Goal: Find specific page/section: Find specific page/section

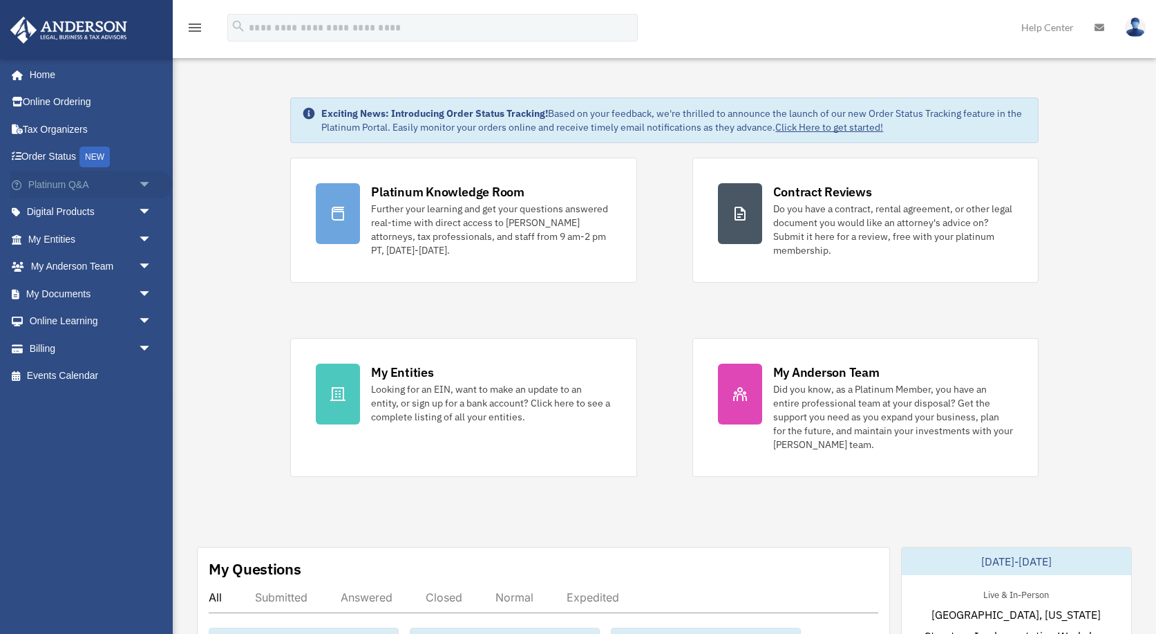
click at [144, 185] on span "arrow_drop_down" at bounding box center [152, 185] width 28 height 28
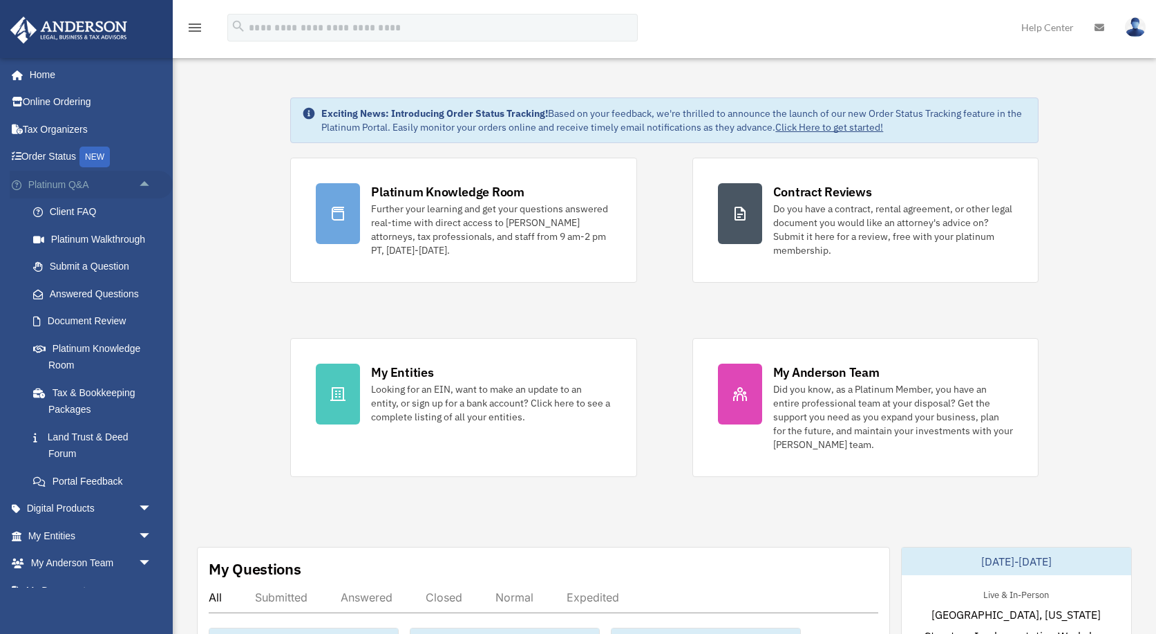
click at [144, 185] on span "arrow_drop_up" at bounding box center [152, 185] width 28 height 28
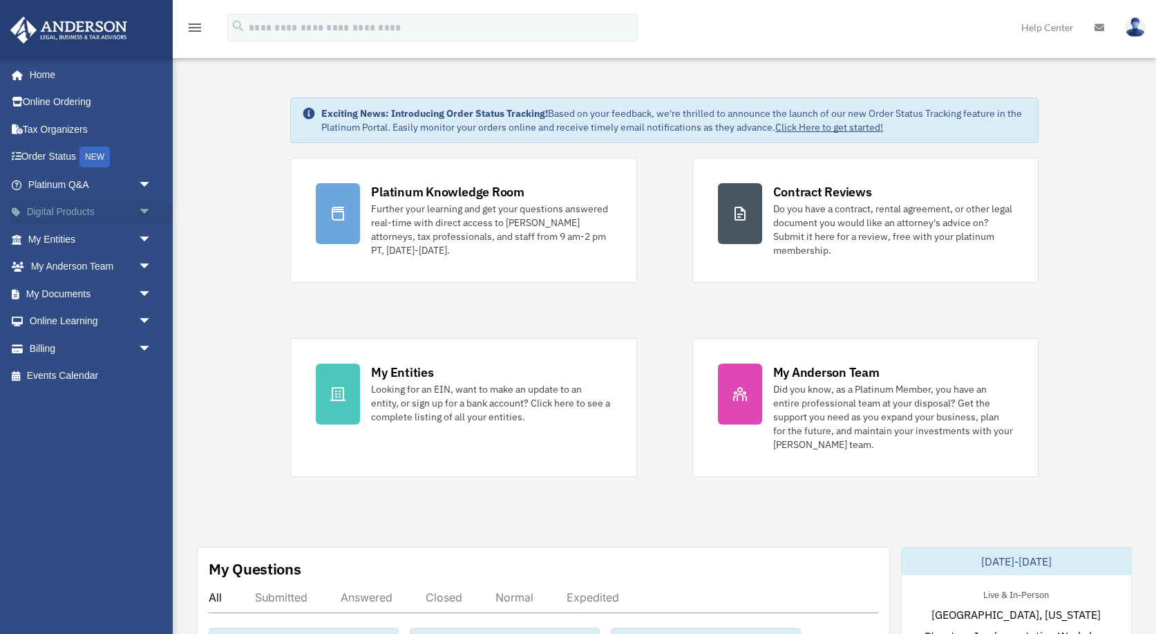
click at [144, 211] on span "arrow_drop_down" at bounding box center [152, 212] width 28 height 28
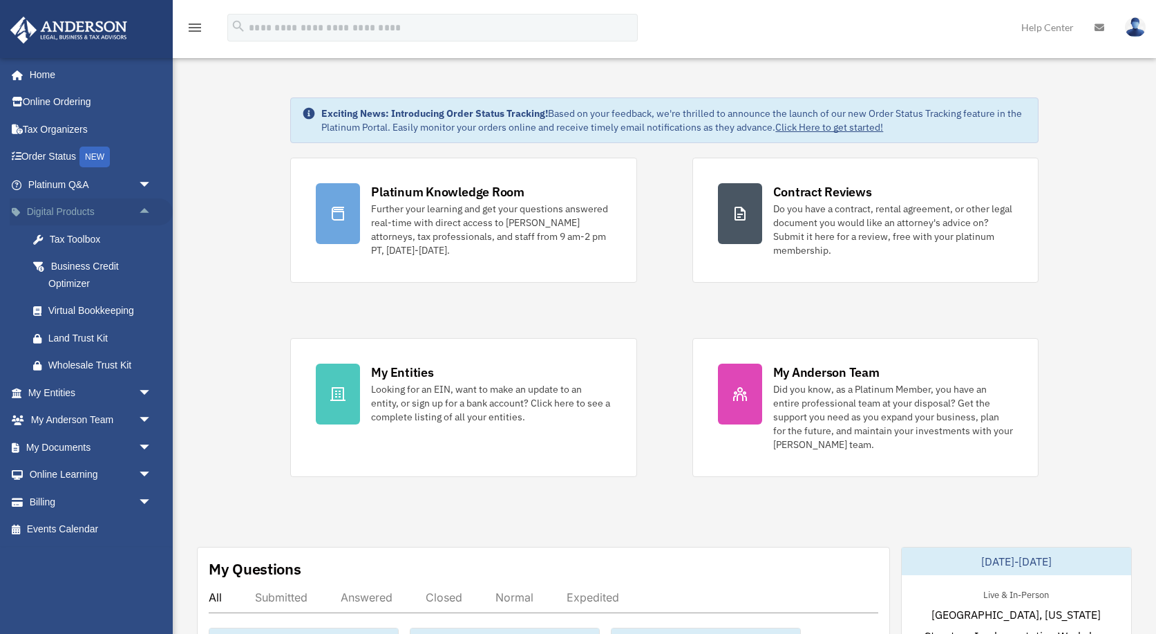
click at [144, 211] on span "arrow_drop_up" at bounding box center [152, 212] width 28 height 28
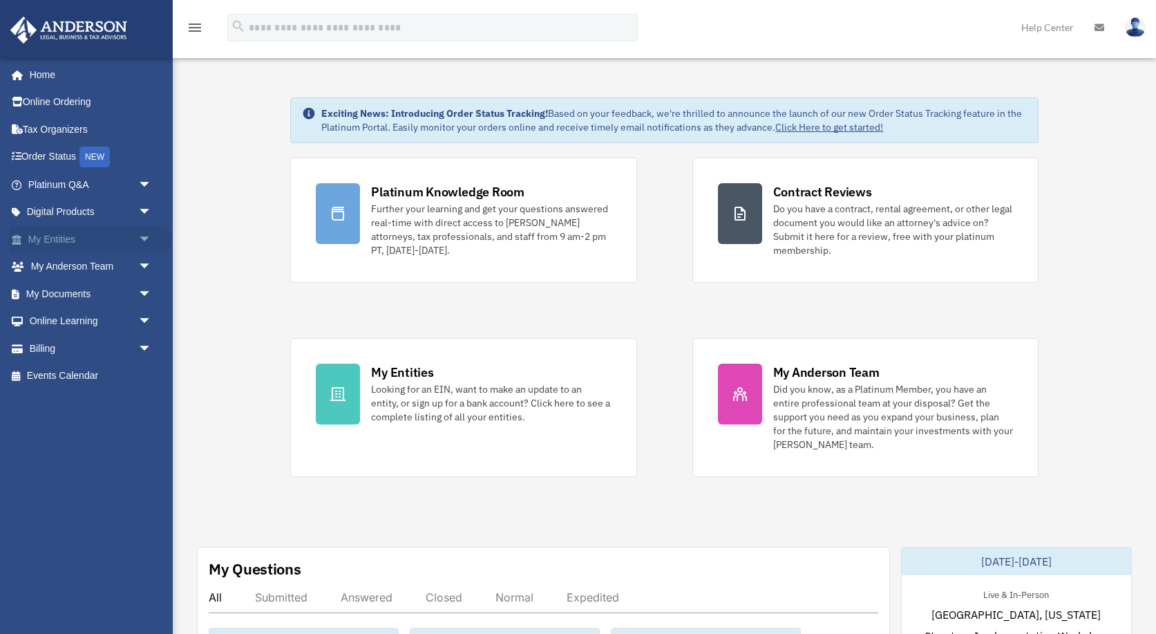
click at [144, 234] on span "arrow_drop_down" at bounding box center [152, 239] width 28 height 28
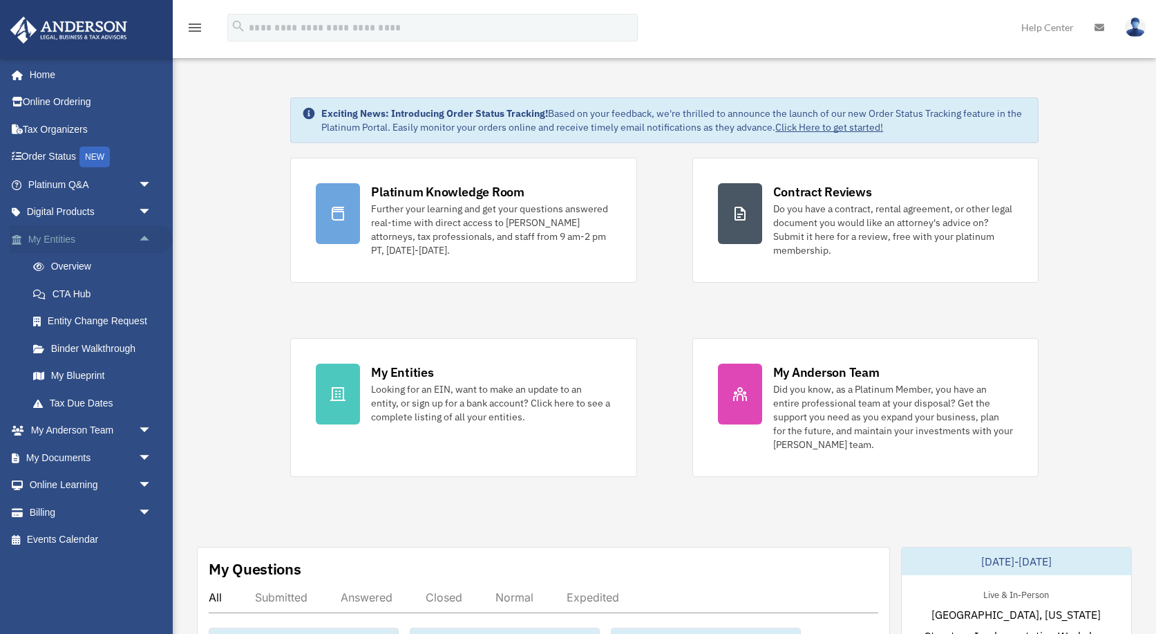
click at [144, 234] on span "arrow_drop_up" at bounding box center [152, 239] width 28 height 28
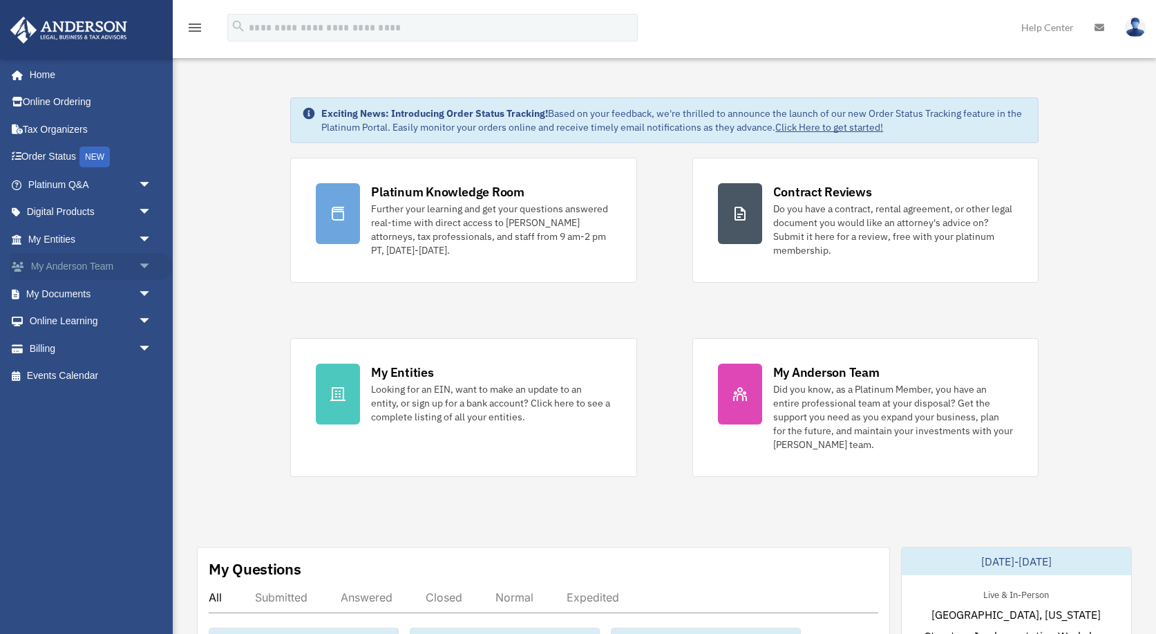
click at [148, 265] on span "arrow_drop_down" at bounding box center [152, 267] width 28 height 28
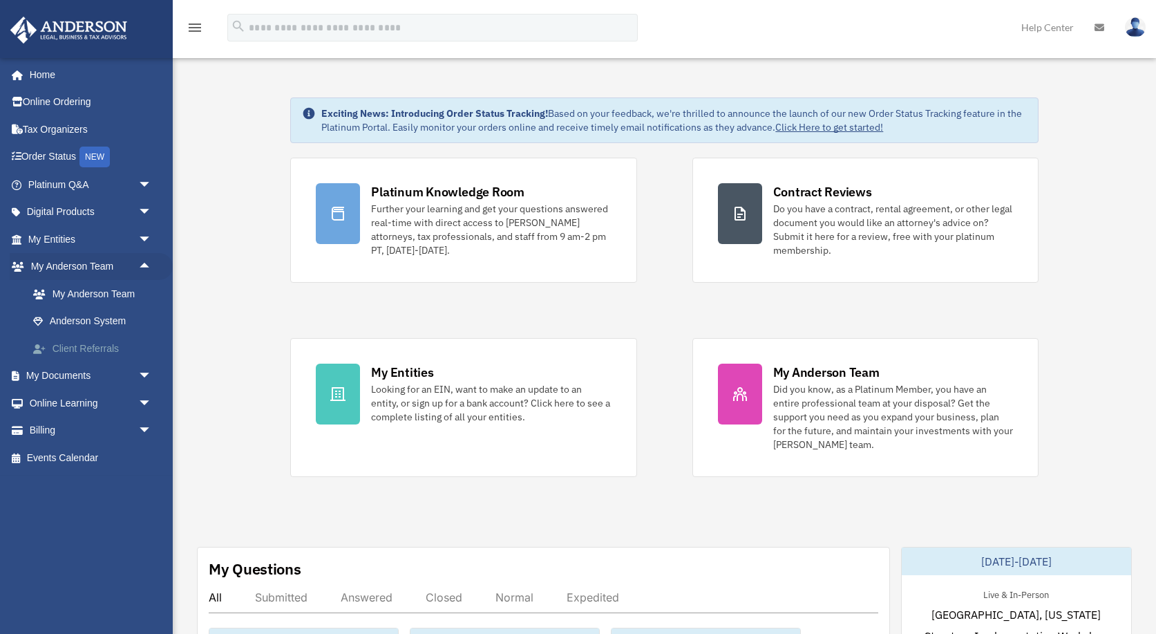
click at [104, 344] on link "Client Referrals" at bounding box center [95, 348] width 153 height 28
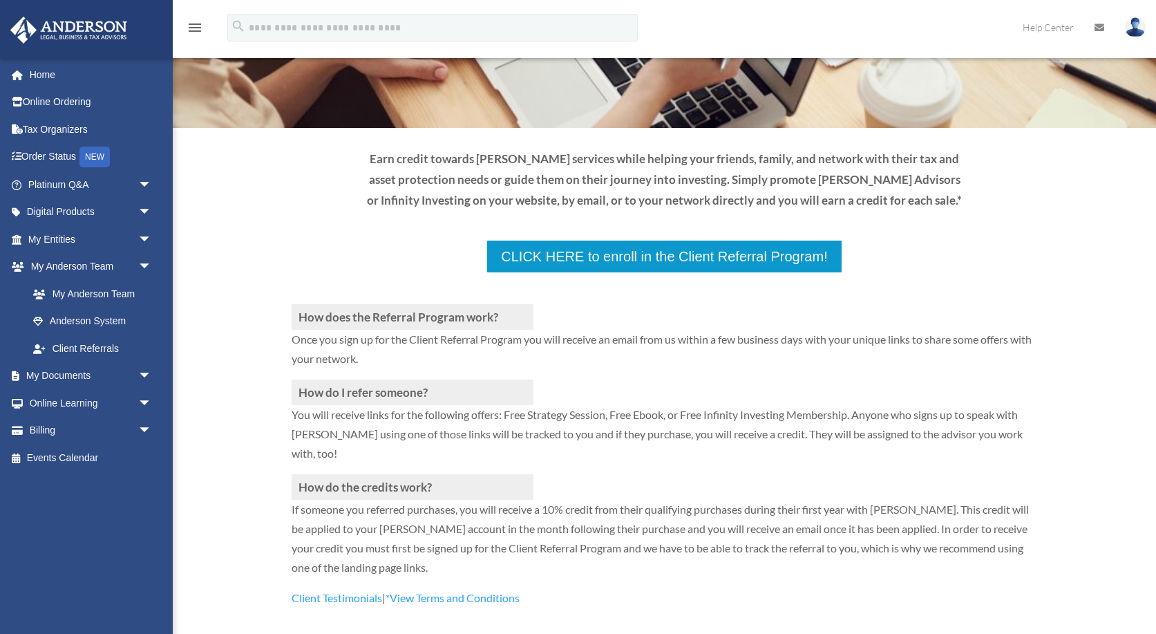
scroll to position [102, 0]
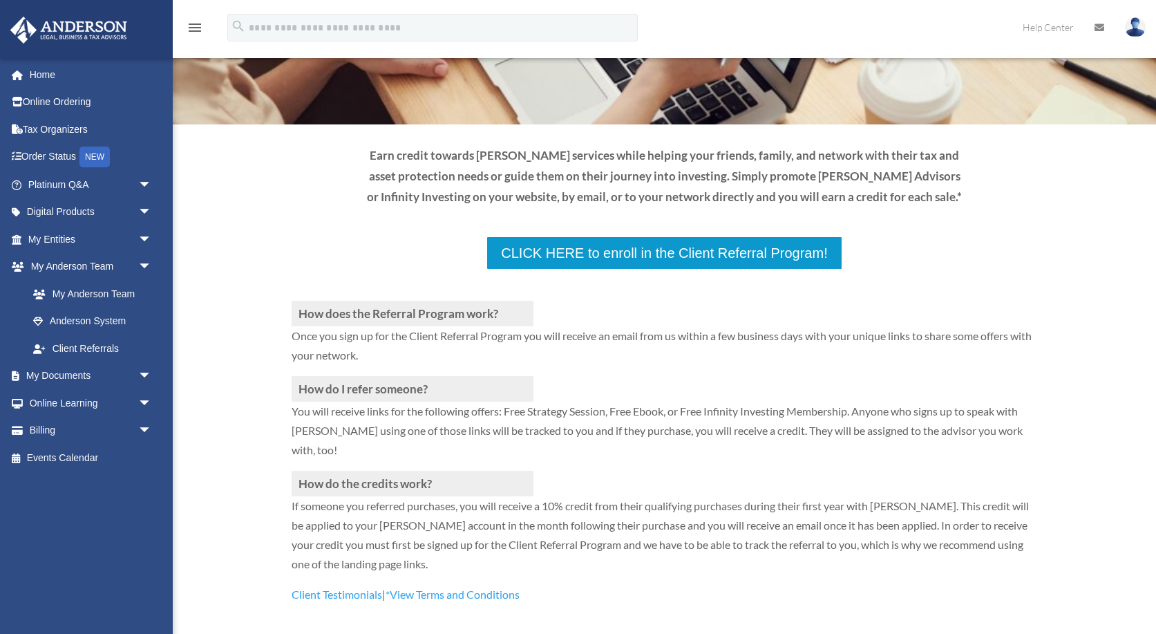
click at [636, 270] on p at bounding box center [665, 285] width 746 height 30
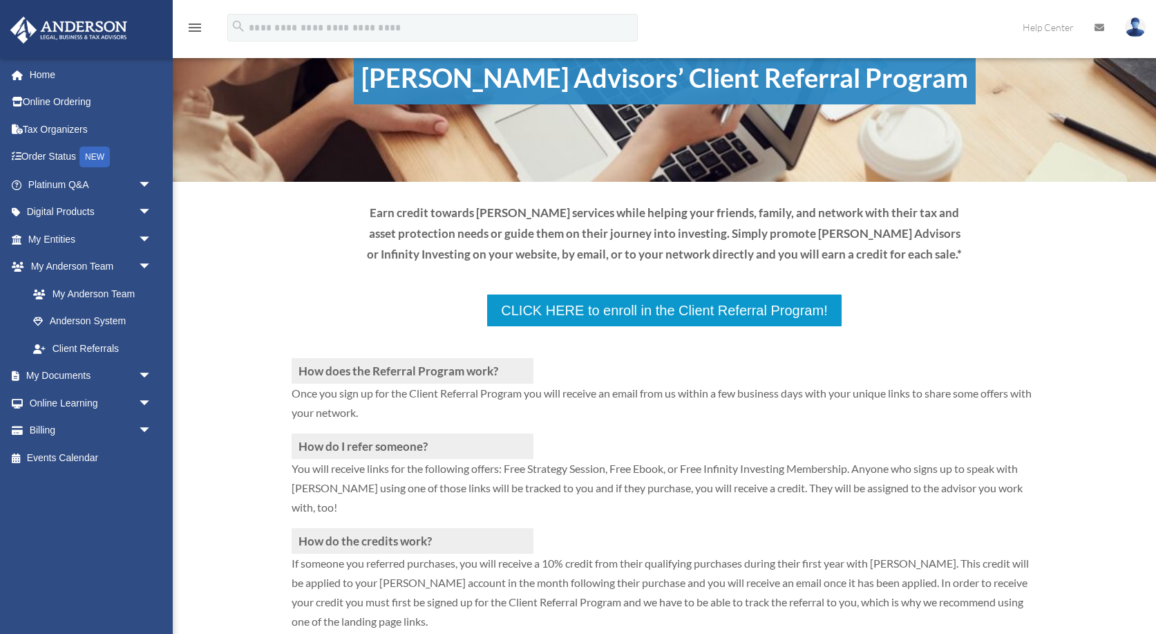
scroll to position [26, 0]
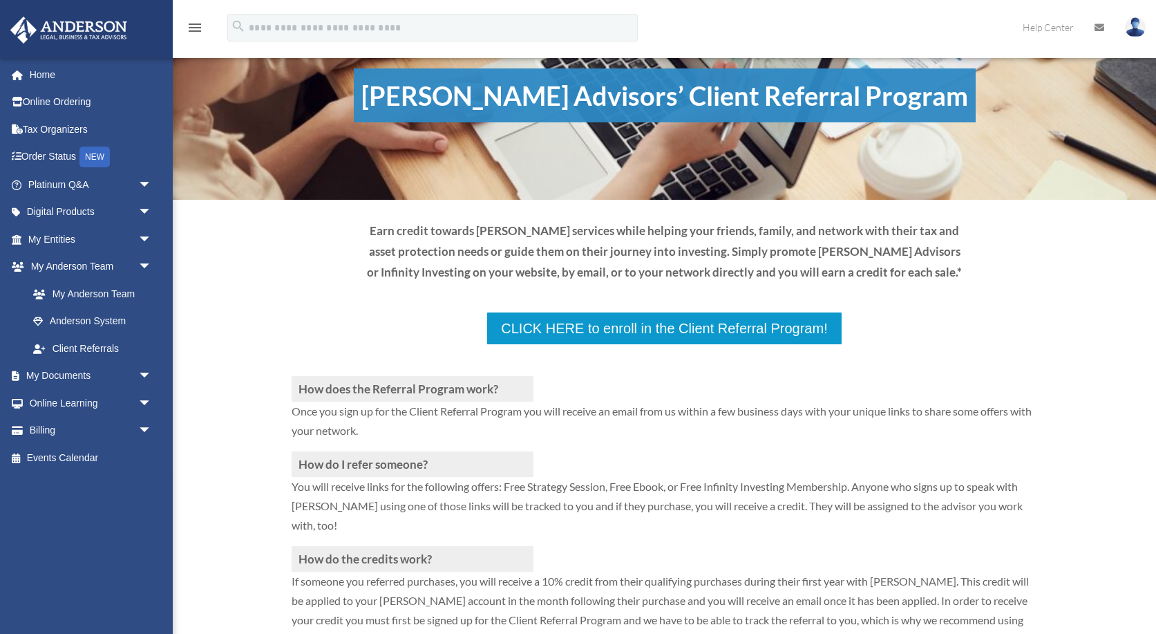
click at [560, 345] on p at bounding box center [665, 360] width 746 height 30
click at [552, 345] on p at bounding box center [665, 360] width 746 height 30
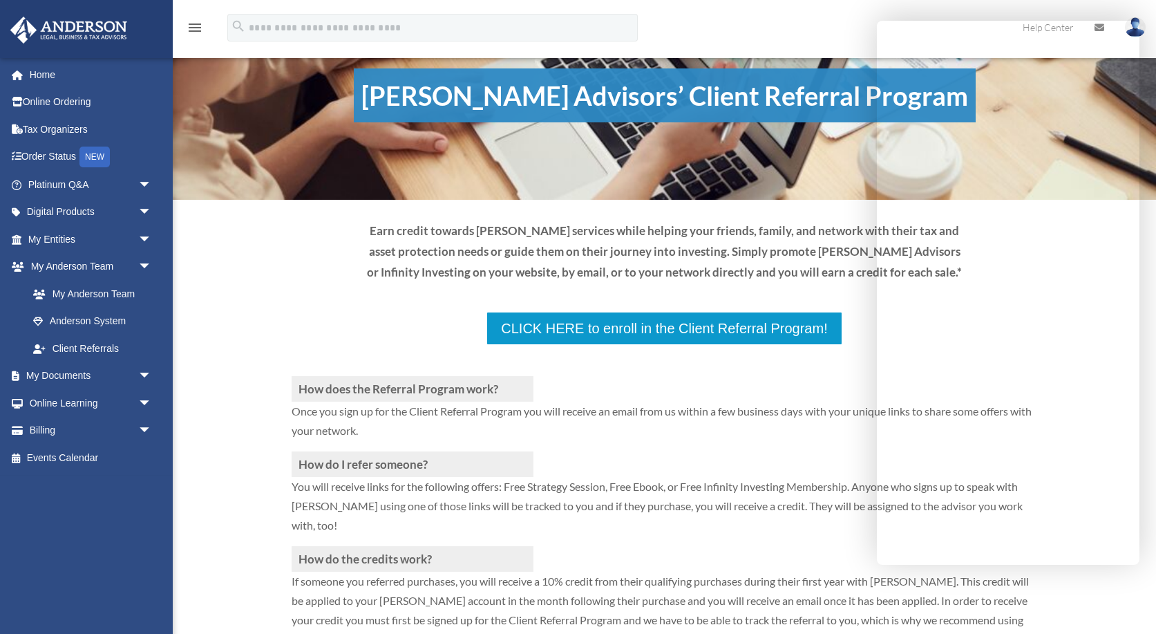
click at [808, 345] on p at bounding box center [665, 360] width 746 height 30
click at [764, 345] on div "How does the Referral Program work? Once you sign up for the Client Referral Pr…" at bounding box center [665, 512] width 746 height 334
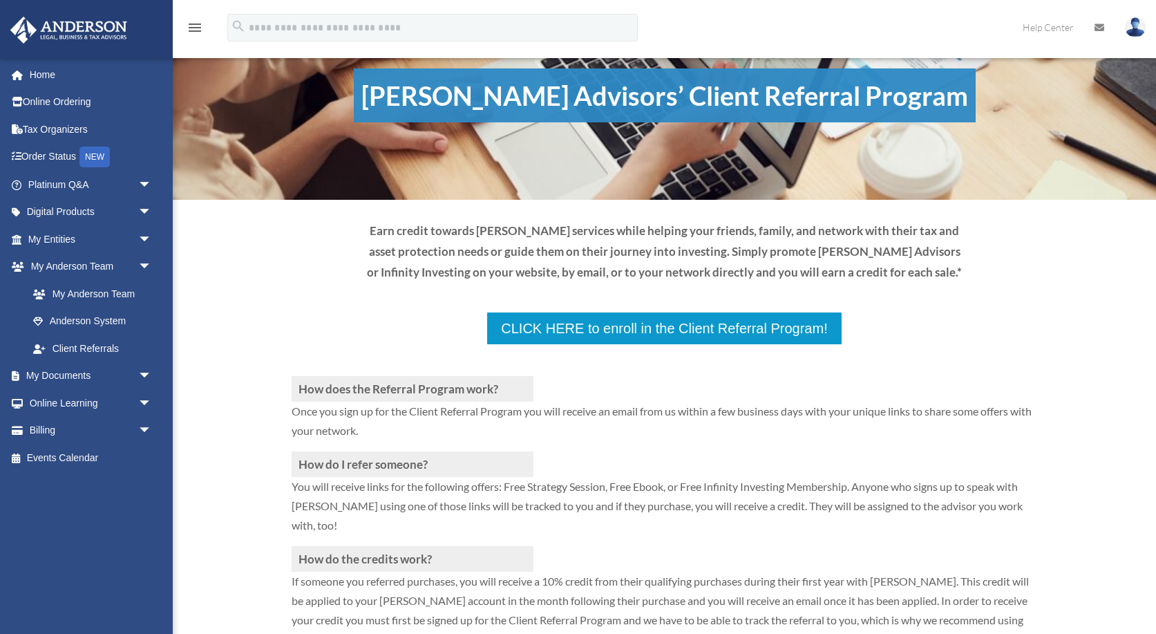
click at [593, 345] on div "How does the Referral Program work? Once you sign up for the Client Referral Pr…" at bounding box center [665, 512] width 746 height 334
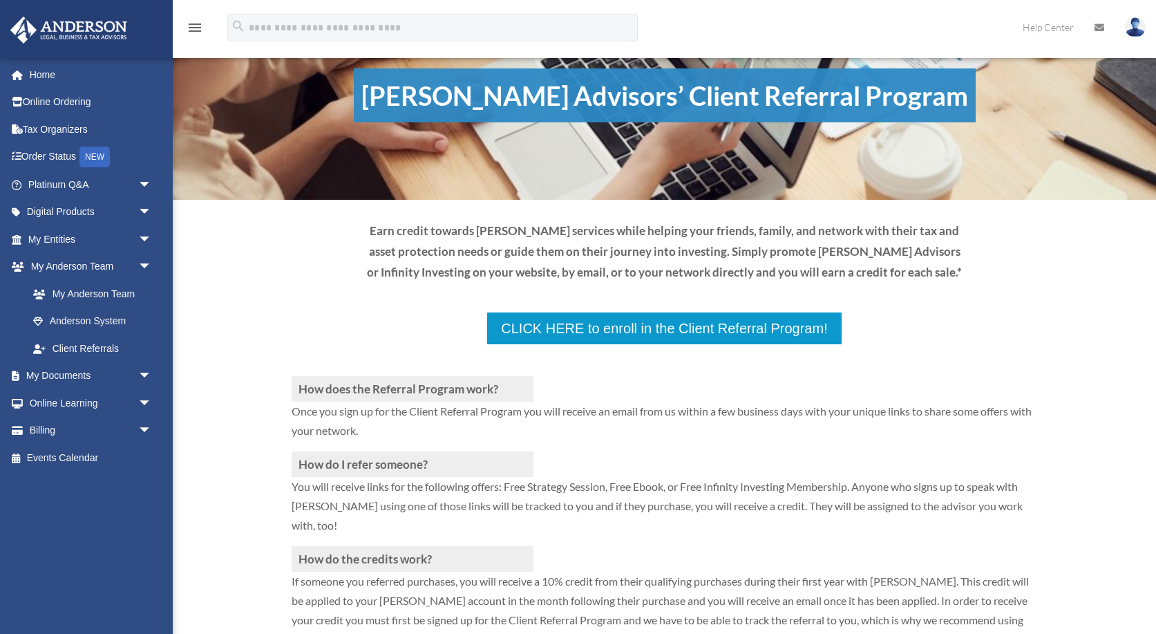
click at [494, 345] on p at bounding box center [665, 360] width 746 height 30
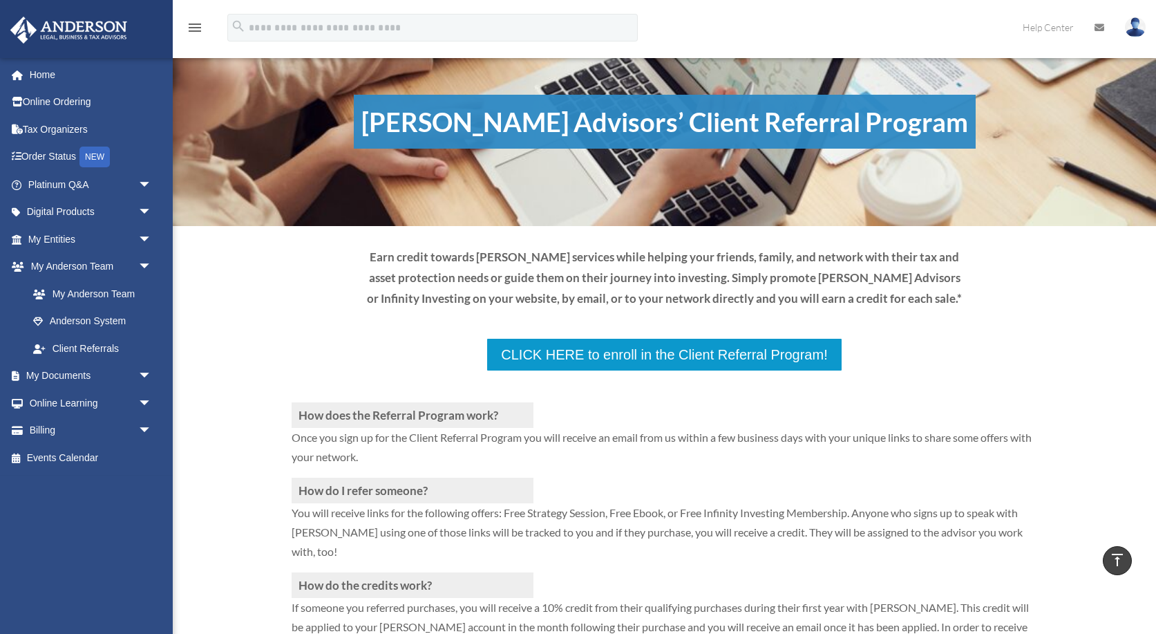
scroll to position [0, 0]
click at [145, 424] on span "arrow_drop_down" at bounding box center [152, 431] width 28 height 28
click at [129, 482] on link "Past Invoices" at bounding box center [95, 486] width 153 height 28
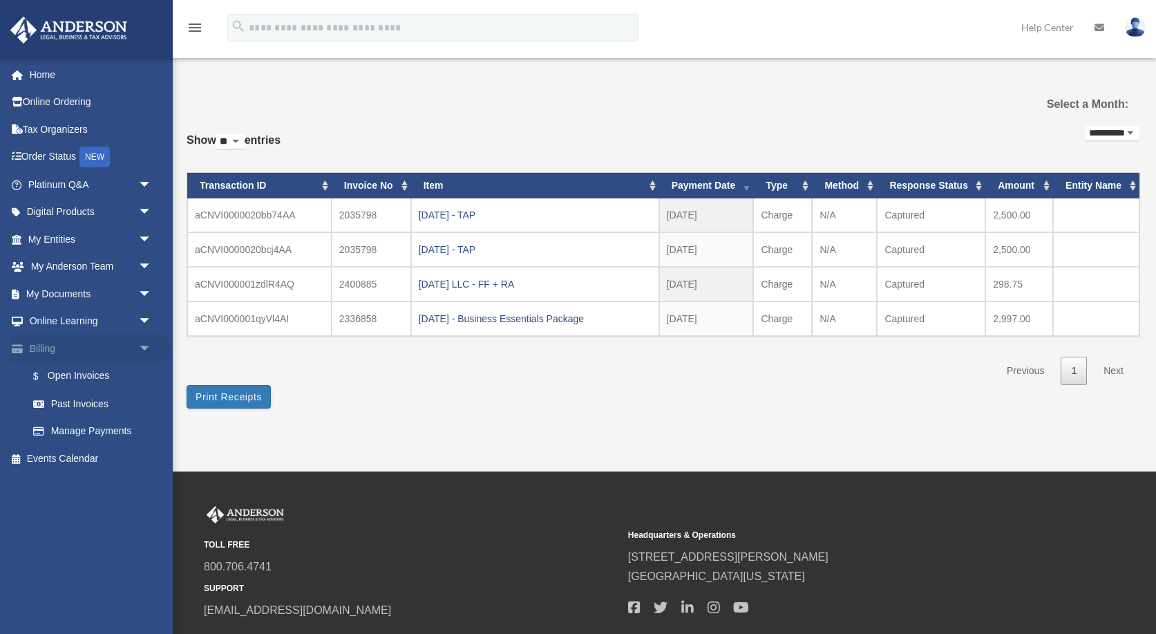
click at [149, 344] on span "arrow_drop_down" at bounding box center [152, 348] width 28 height 28
click at [146, 318] on span "arrow_drop_down" at bounding box center [152, 321] width 28 height 28
click at [146, 318] on span "arrow_drop_up" at bounding box center [152, 321] width 28 height 28
click at [146, 293] on span "arrow_drop_down" at bounding box center [152, 294] width 28 height 28
click at [146, 293] on span "arrow_drop_up" at bounding box center [152, 294] width 28 height 28
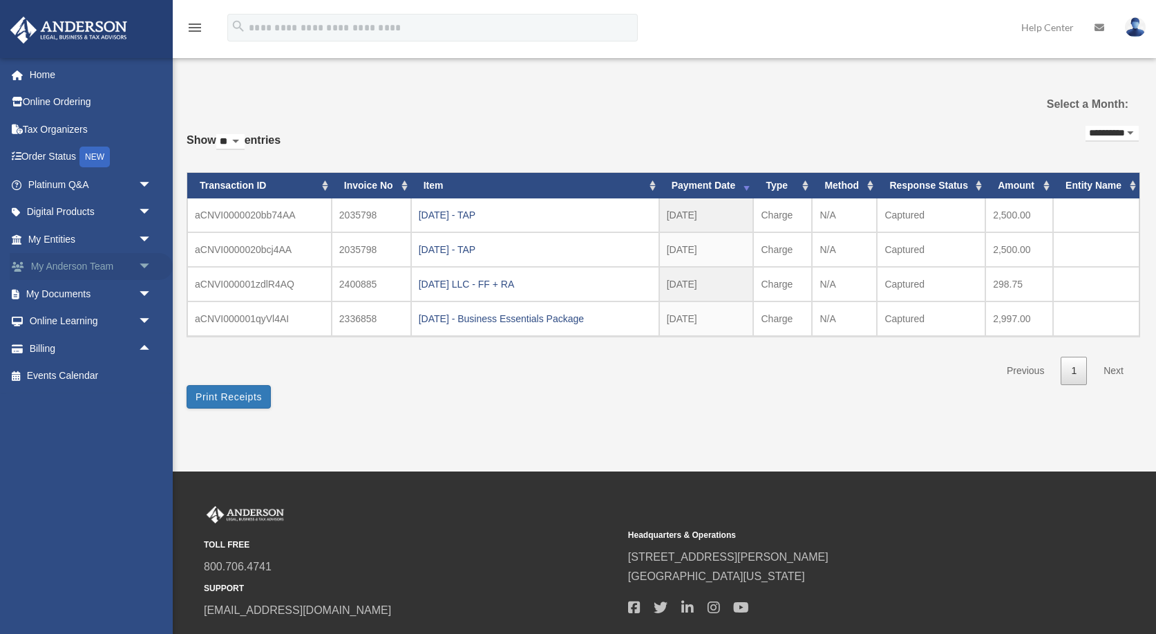
click at [146, 269] on span "arrow_drop_down" at bounding box center [152, 267] width 28 height 28
click at [146, 269] on span "arrow_drop_up" at bounding box center [152, 267] width 28 height 28
click at [144, 237] on span "arrow_drop_down" at bounding box center [152, 239] width 28 height 28
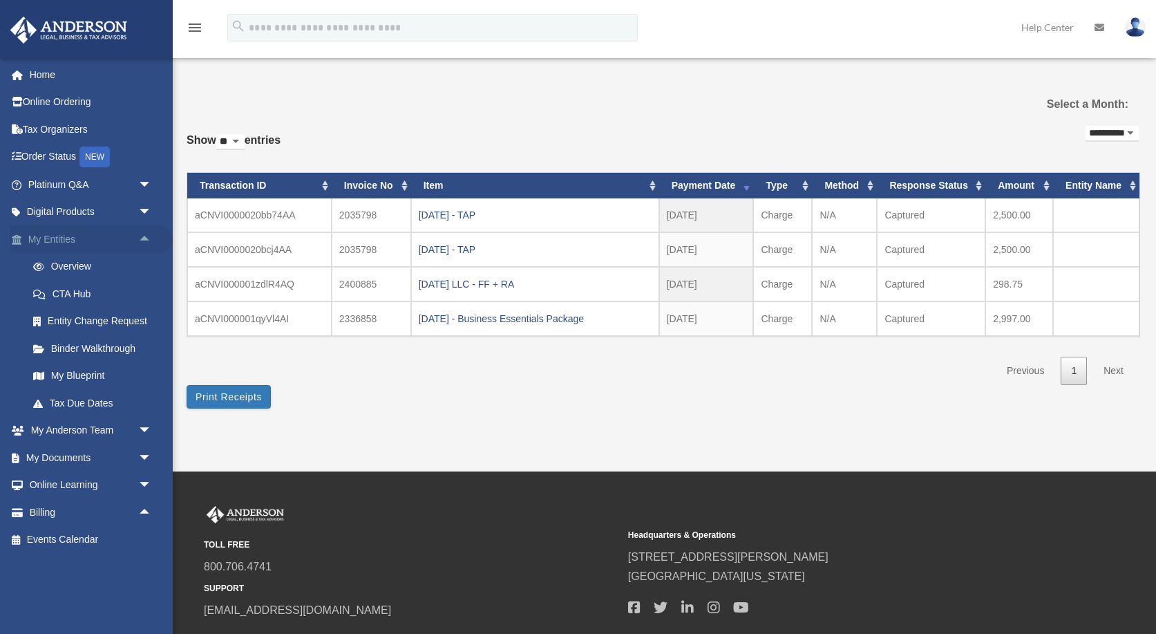
click at [144, 237] on span "arrow_drop_up" at bounding box center [152, 239] width 28 height 28
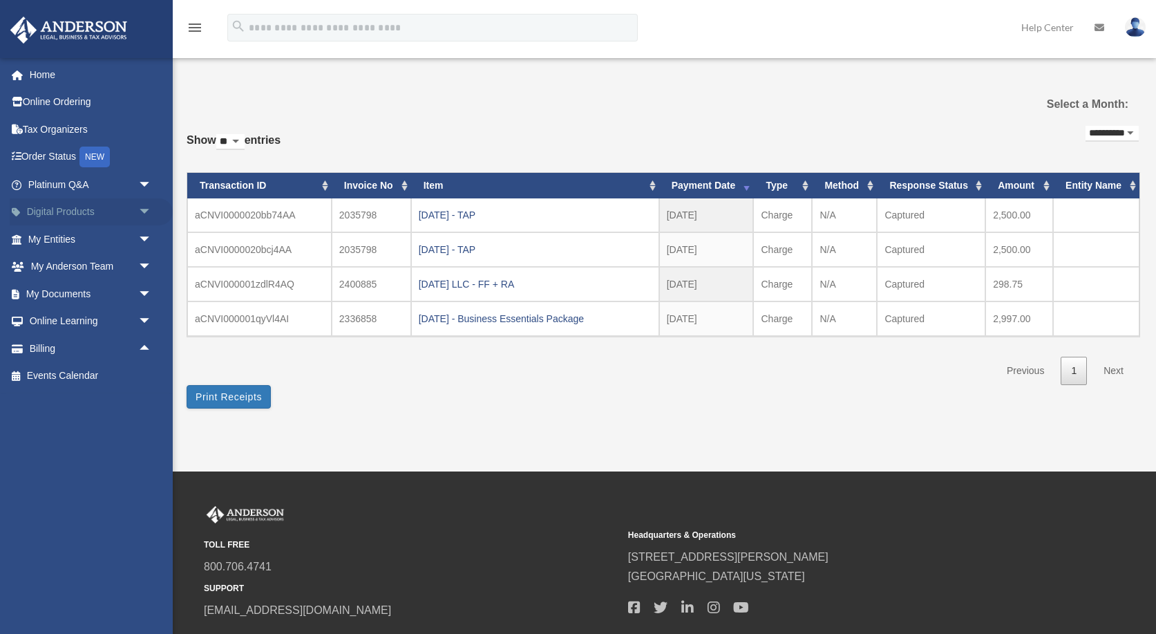
click at [146, 212] on span "arrow_drop_down" at bounding box center [152, 212] width 28 height 28
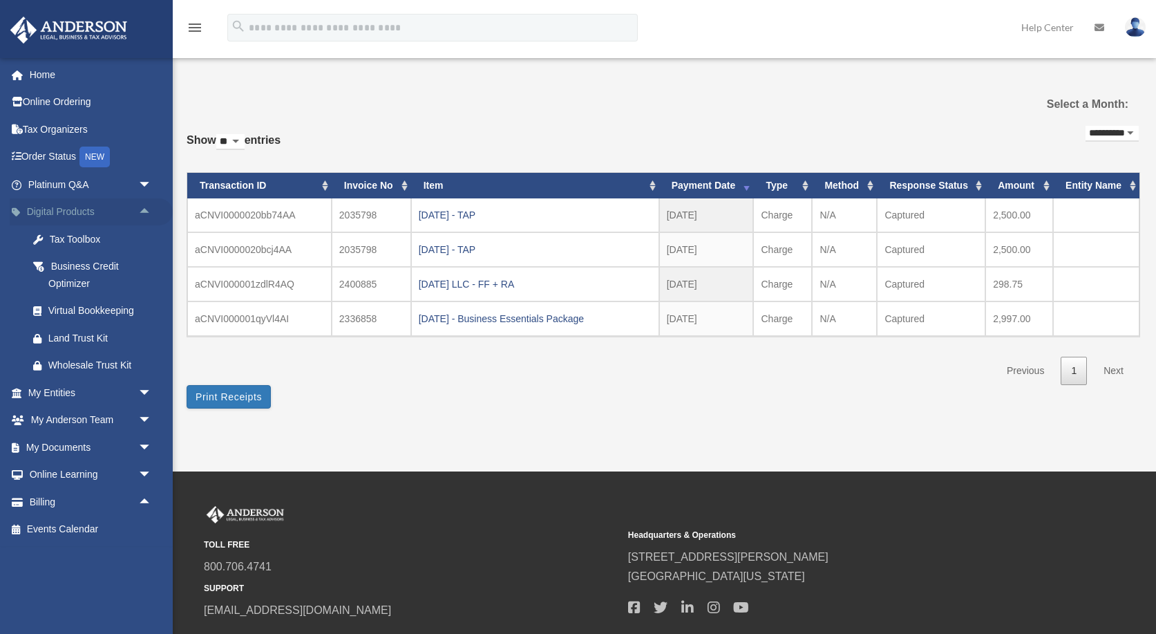
click at [146, 212] on span "arrow_drop_up" at bounding box center [152, 212] width 28 height 28
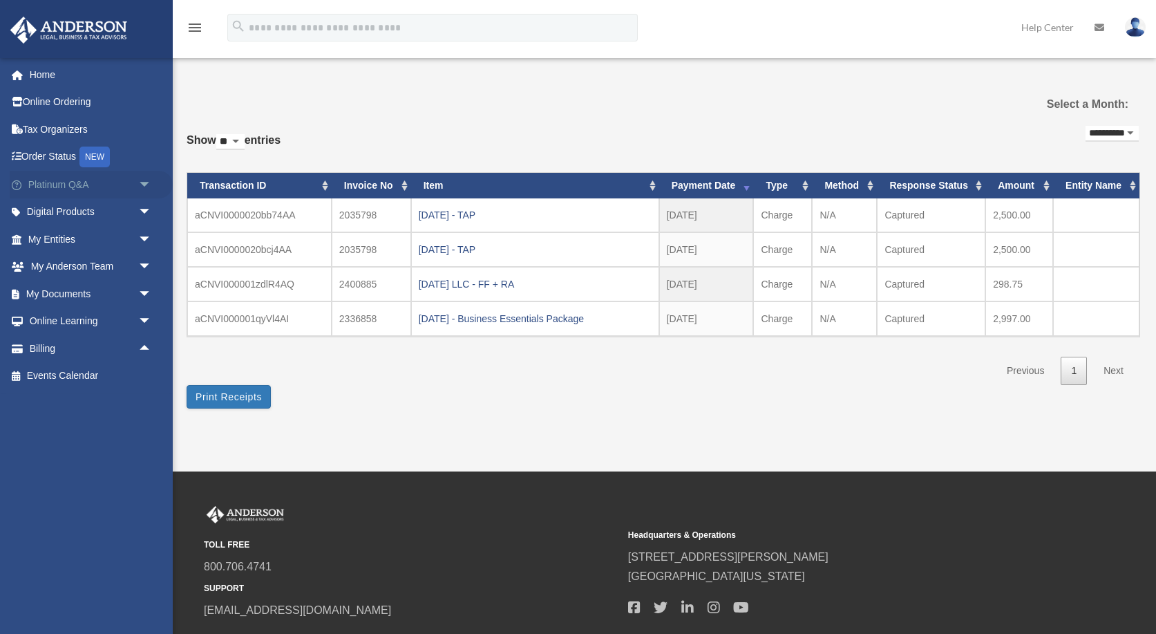
click at [144, 187] on span "arrow_drop_down" at bounding box center [152, 185] width 28 height 28
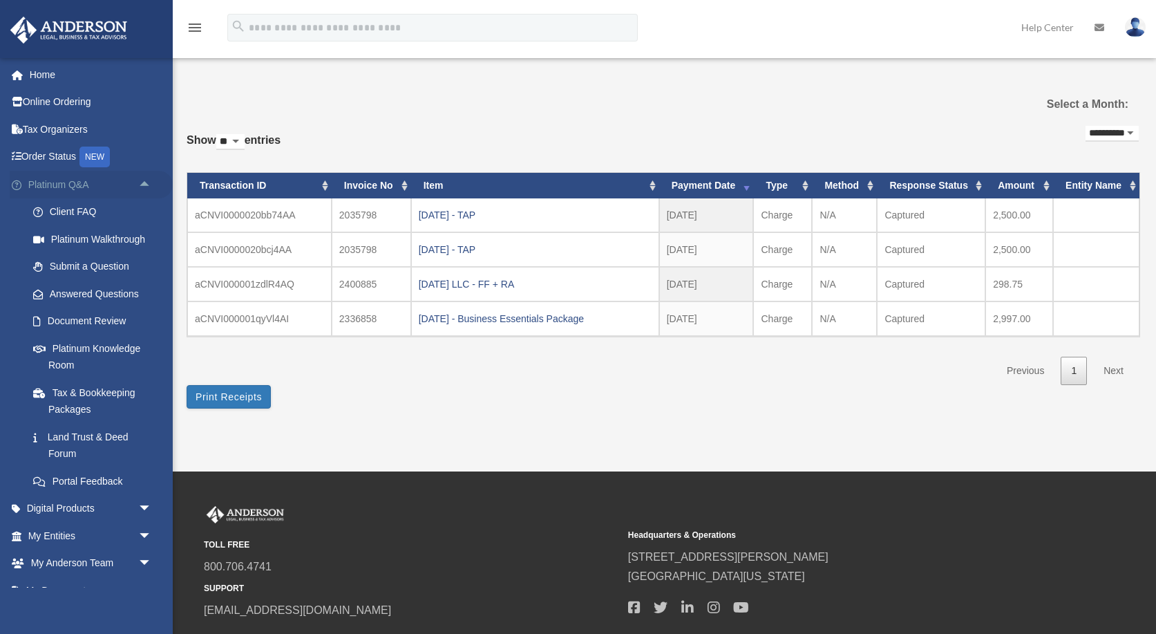
click at [144, 187] on span "arrow_drop_up" at bounding box center [152, 185] width 28 height 28
